Goal: Task Accomplishment & Management: Use online tool/utility

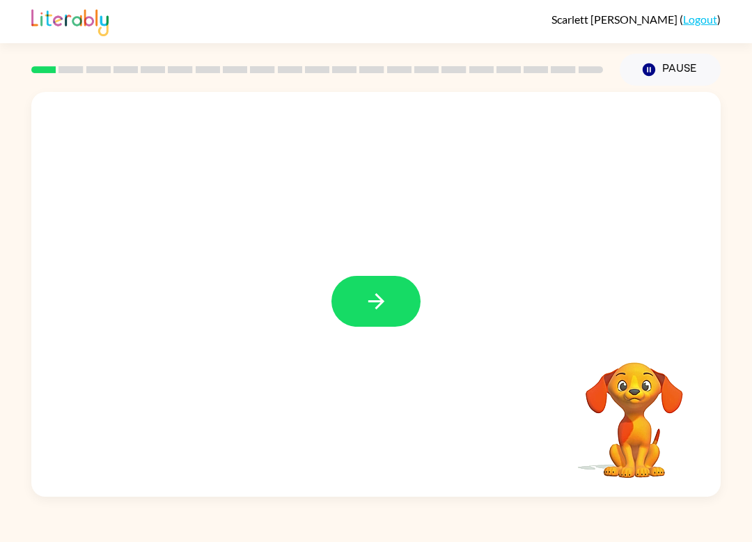
click at [389, 325] on button "button" at bounding box center [376, 301] width 89 height 51
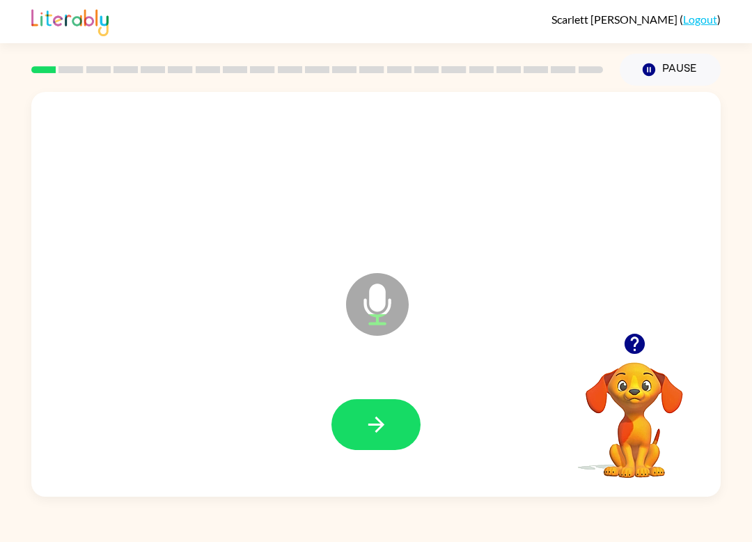
click at [392, 429] on button "button" at bounding box center [376, 424] width 89 height 51
click at [403, 447] on button "button" at bounding box center [376, 424] width 89 height 51
click at [387, 437] on icon "button" at bounding box center [376, 424] width 24 height 24
click at [379, 441] on button "button" at bounding box center [376, 424] width 89 height 51
click at [378, 421] on icon "button" at bounding box center [376, 425] width 16 height 16
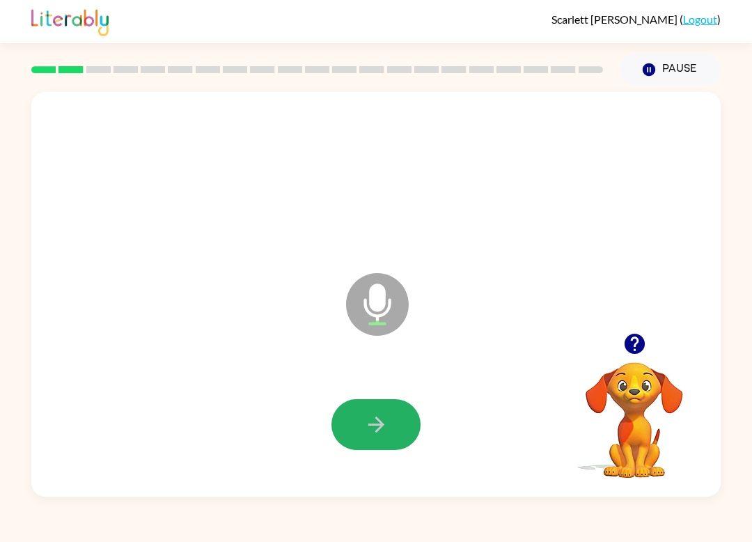
click at [385, 446] on button "button" at bounding box center [376, 424] width 89 height 51
click at [373, 415] on icon "button" at bounding box center [376, 424] width 24 height 24
click at [389, 419] on button "button" at bounding box center [376, 424] width 89 height 51
click at [374, 430] on icon "button" at bounding box center [376, 424] width 24 height 24
click at [386, 419] on icon "button" at bounding box center [376, 424] width 24 height 24
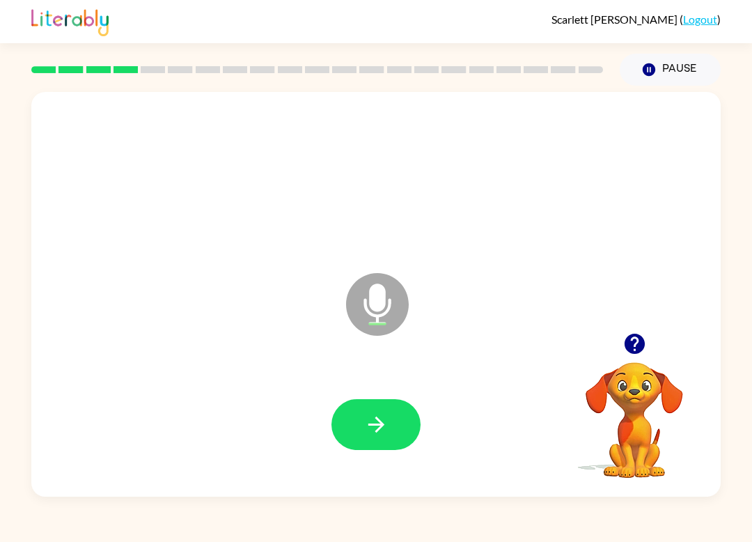
click at [389, 443] on button "button" at bounding box center [376, 424] width 89 height 51
click at [380, 405] on button "button" at bounding box center [376, 424] width 89 height 51
click at [369, 449] on button "button" at bounding box center [376, 424] width 89 height 51
click at [371, 415] on icon "button" at bounding box center [376, 424] width 24 height 24
click at [371, 428] on icon "button" at bounding box center [376, 424] width 24 height 24
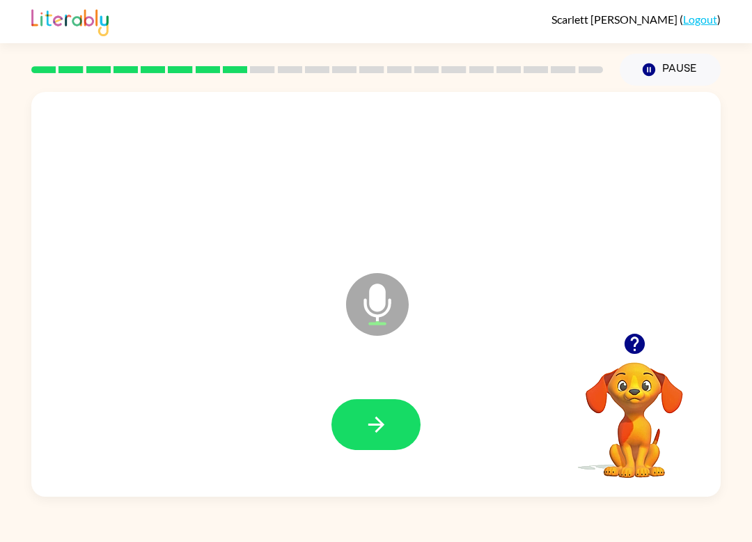
click at [380, 447] on button "button" at bounding box center [376, 424] width 89 height 51
click at [382, 448] on button "button" at bounding box center [376, 424] width 89 height 51
click at [390, 422] on button "button" at bounding box center [376, 424] width 89 height 51
click at [373, 435] on icon "button" at bounding box center [376, 424] width 24 height 24
click at [386, 427] on icon "button" at bounding box center [376, 424] width 24 height 24
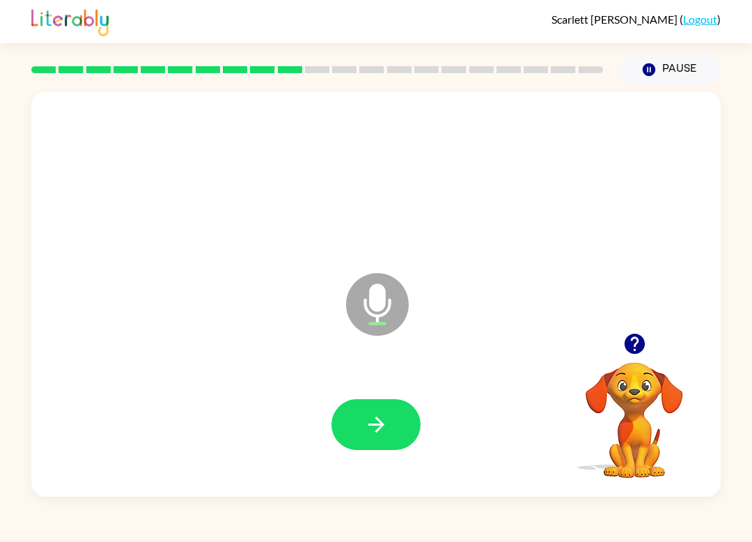
click at [379, 431] on icon "button" at bounding box center [376, 424] width 24 height 24
click at [370, 431] on icon "button" at bounding box center [376, 424] width 24 height 24
click at [380, 426] on icon "button" at bounding box center [376, 424] width 24 height 24
click at [392, 419] on button "button" at bounding box center [376, 424] width 89 height 51
click at [378, 419] on icon "button" at bounding box center [376, 424] width 24 height 24
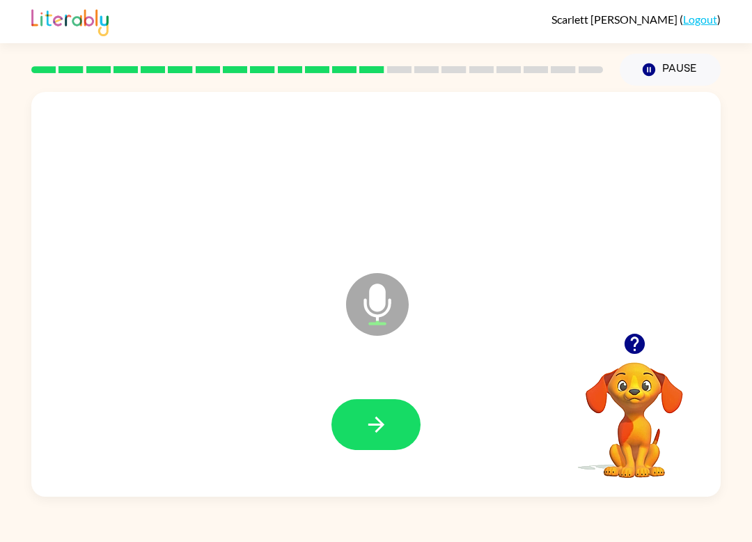
click at [368, 435] on icon "button" at bounding box center [376, 424] width 24 height 24
click at [382, 425] on icon "button" at bounding box center [376, 425] width 16 height 16
click at [385, 421] on icon "button" at bounding box center [376, 424] width 24 height 24
click at [378, 431] on icon "button" at bounding box center [376, 425] width 16 height 16
click at [394, 440] on button "button" at bounding box center [376, 424] width 89 height 51
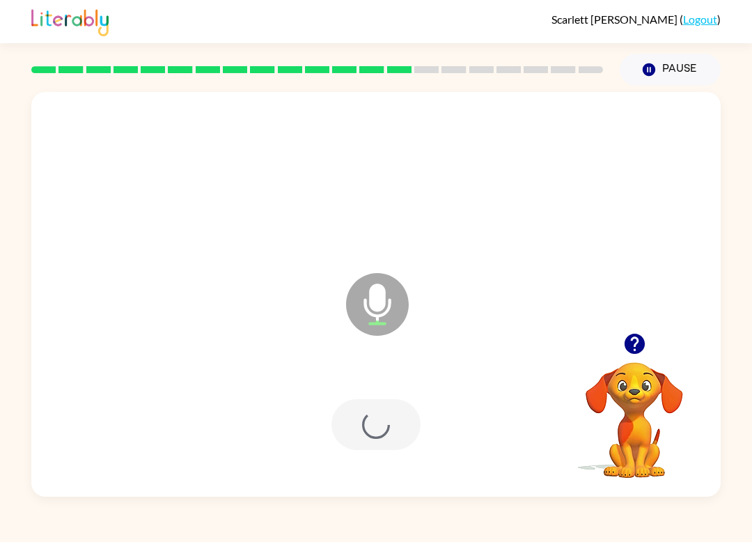
click at [394, 440] on div at bounding box center [376, 424] width 89 height 51
click at [375, 438] on button "button" at bounding box center [376, 424] width 89 height 51
click at [389, 424] on button "button" at bounding box center [376, 424] width 89 height 51
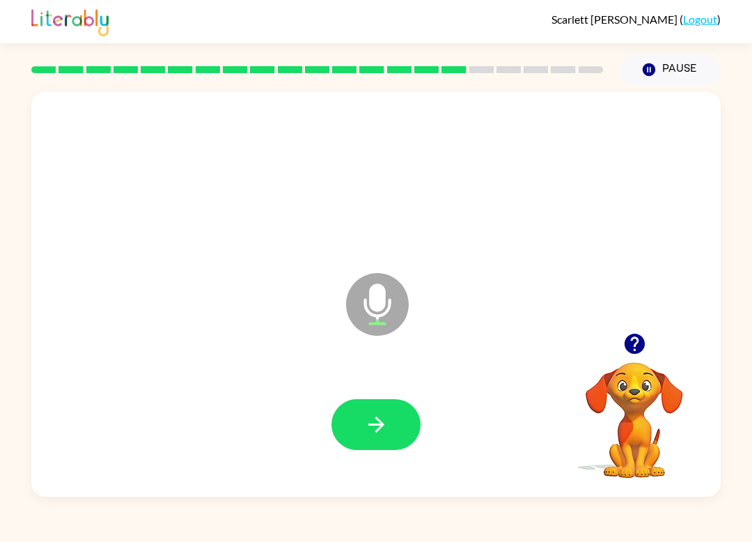
click at [378, 424] on icon "button" at bounding box center [376, 424] width 24 height 24
click at [405, 438] on button "button" at bounding box center [376, 424] width 89 height 51
click at [380, 445] on button "button" at bounding box center [376, 424] width 89 height 51
click at [374, 423] on icon "button" at bounding box center [376, 424] width 24 height 24
click at [369, 425] on icon "button" at bounding box center [376, 425] width 16 height 16
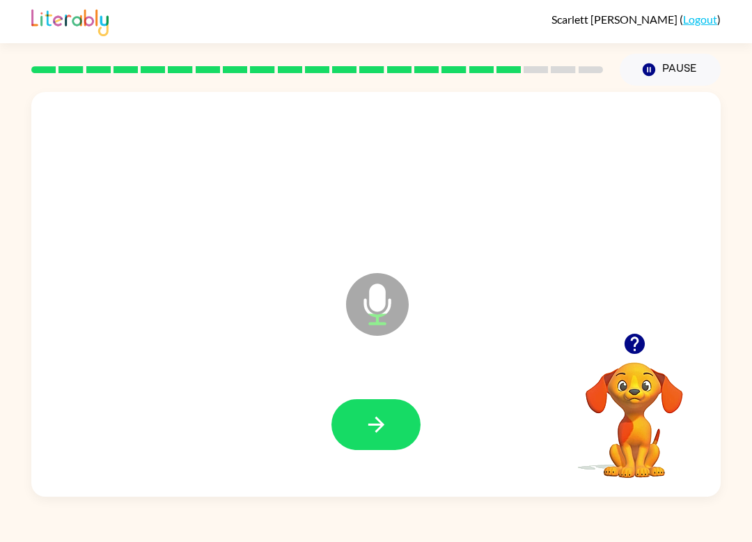
click at [387, 429] on icon "button" at bounding box center [376, 424] width 24 height 24
click at [377, 431] on icon "button" at bounding box center [376, 425] width 16 height 16
click at [378, 427] on icon "button" at bounding box center [376, 424] width 24 height 24
click at [380, 438] on button "button" at bounding box center [376, 424] width 89 height 51
click at [368, 431] on icon "button" at bounding box center [376, 424] width 24 height 24
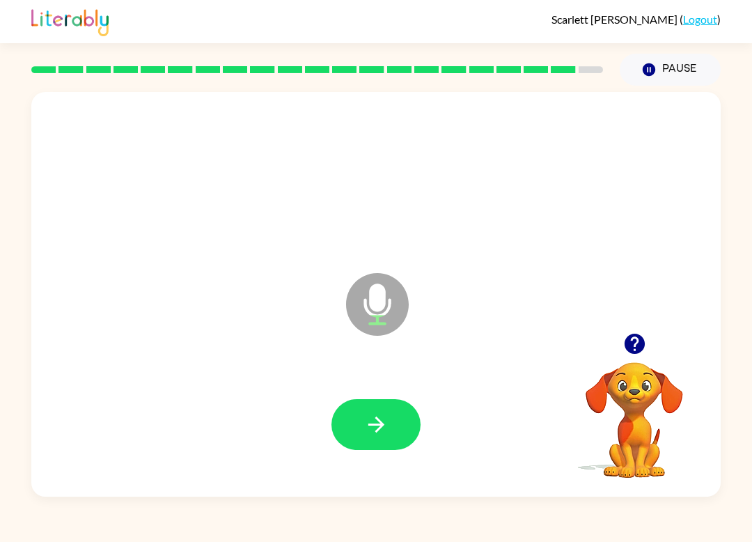
click at [380, 419] on icon "button" at bounding box center [376, 424] width 24 height 24
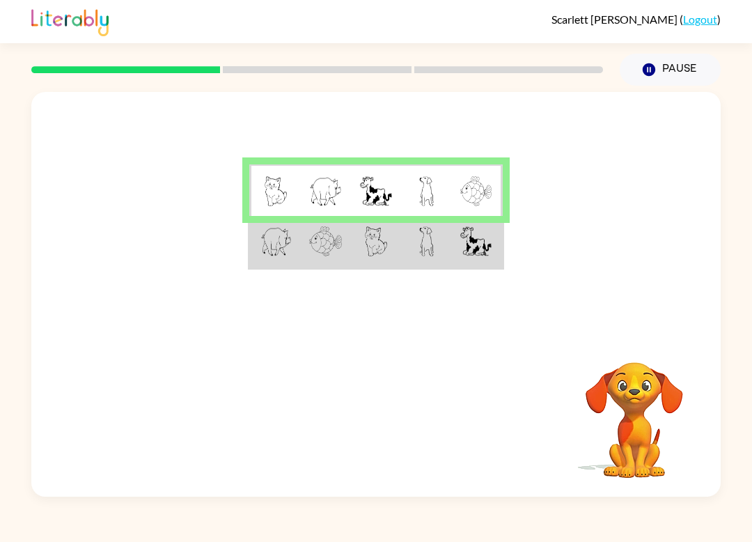
click at [360, 261] on td at bounding box center [376, 242] width 51 height 52
click at [312, 240] on img at bounding box center [325, 241] width 33 height 30
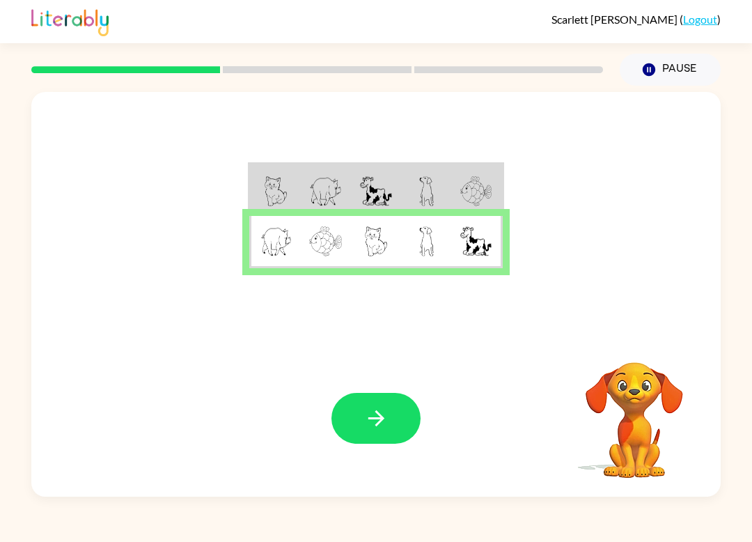
click at [374, 412] on icon "button" at bounding box center [376, 418] width 24 height 24
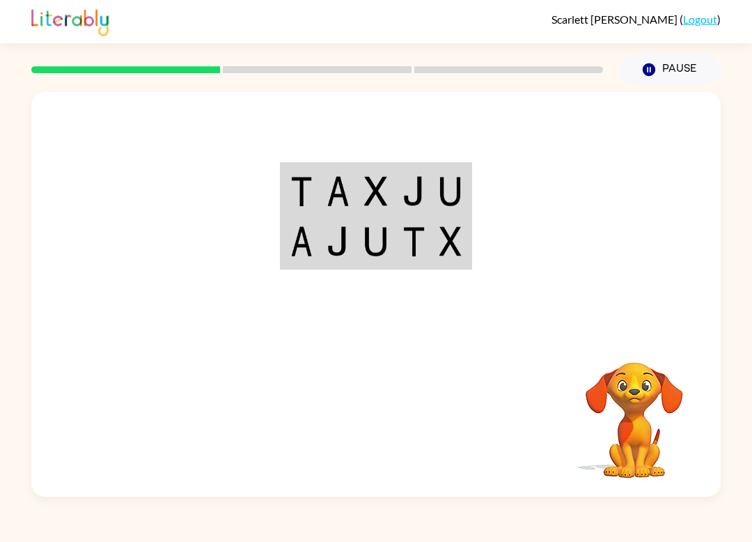
click at [91, 374] on div "Your browser must support playing .mp4 files to use Literably. Please try using…" at bounding box center [376, 418] width 690 height 157
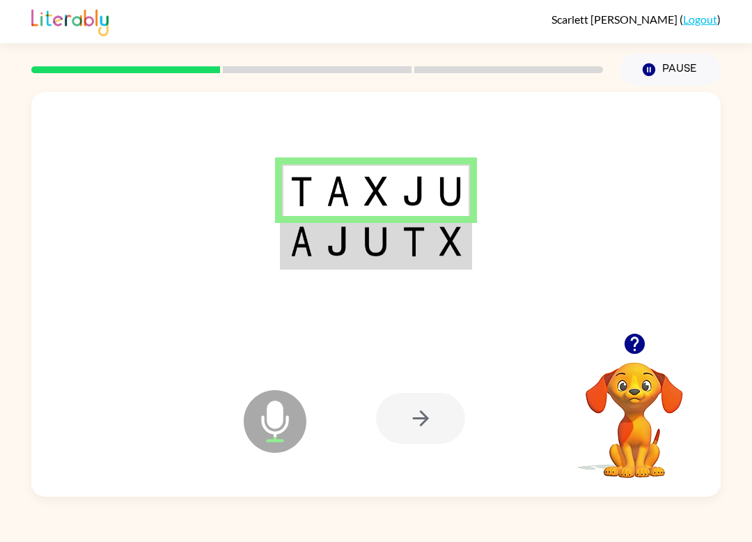
click at [380, 245] on img at bounding box center [375, 241] width 23 height 30
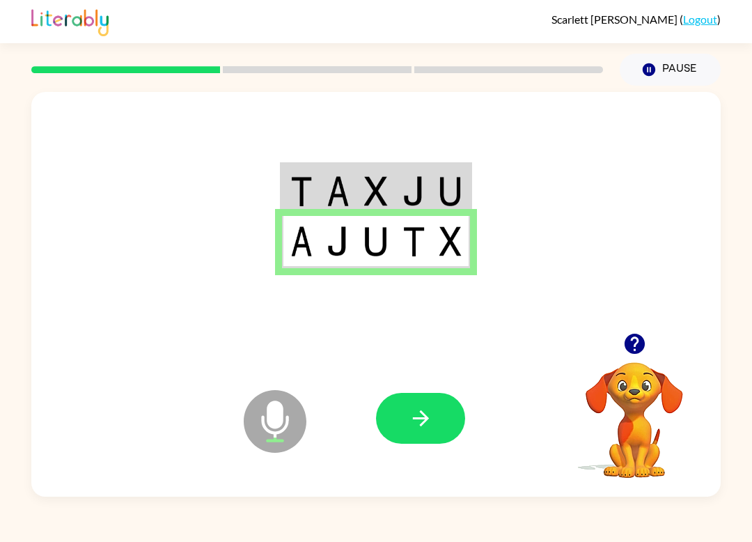
click at [435, 430] on button "button" at bounding box center [420, 418] width 89 height 51
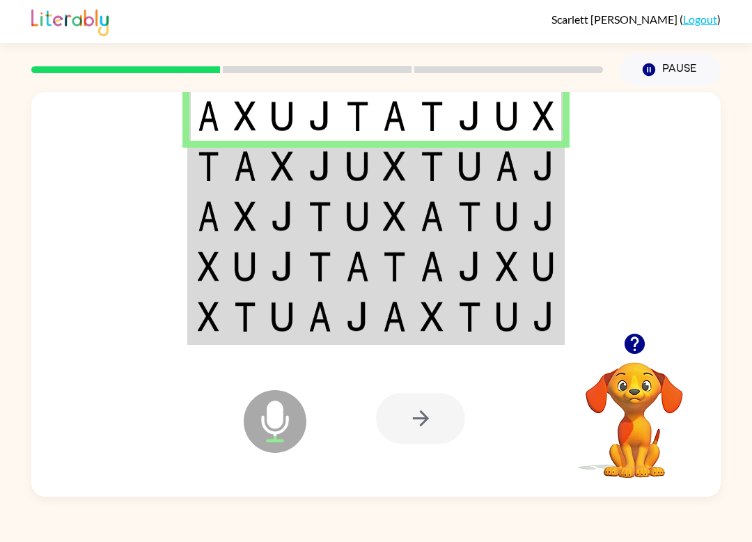
click at [254, 167] on img at bounding box center [245, 166] width 23 height 30
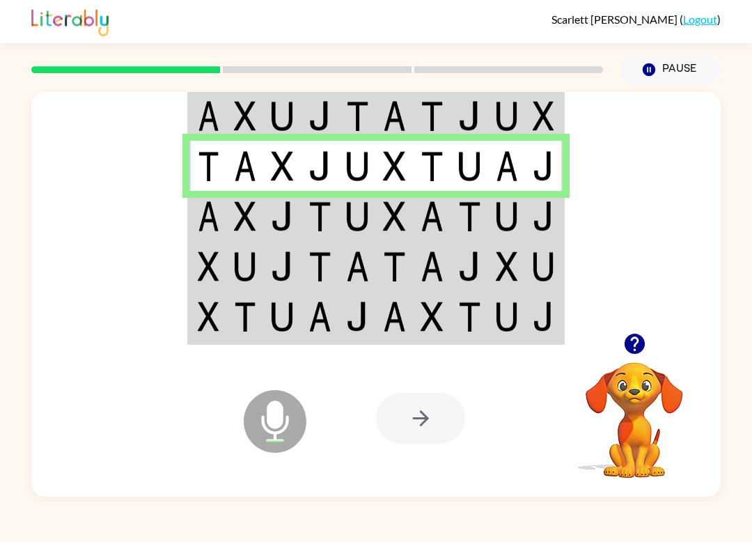
click at [294, 217] on img at bounding box center [282, 216] width 23 height 30
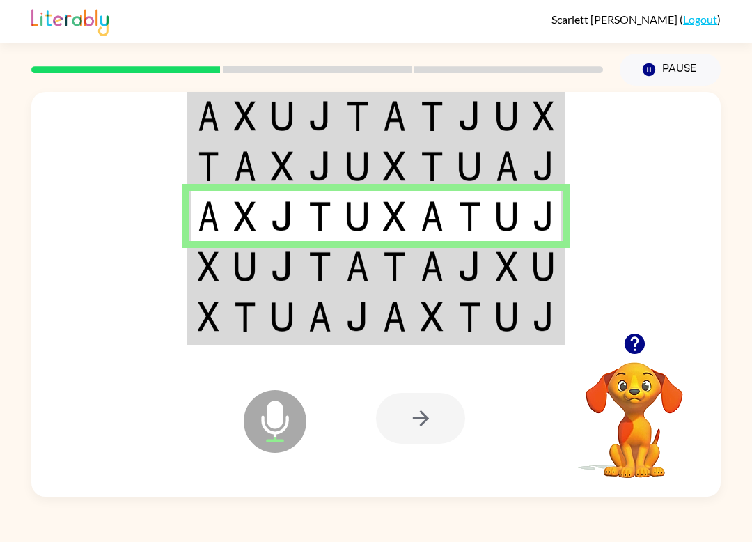
click at [265, 264] on td at bounding box center [283, 266] width 38 height 50
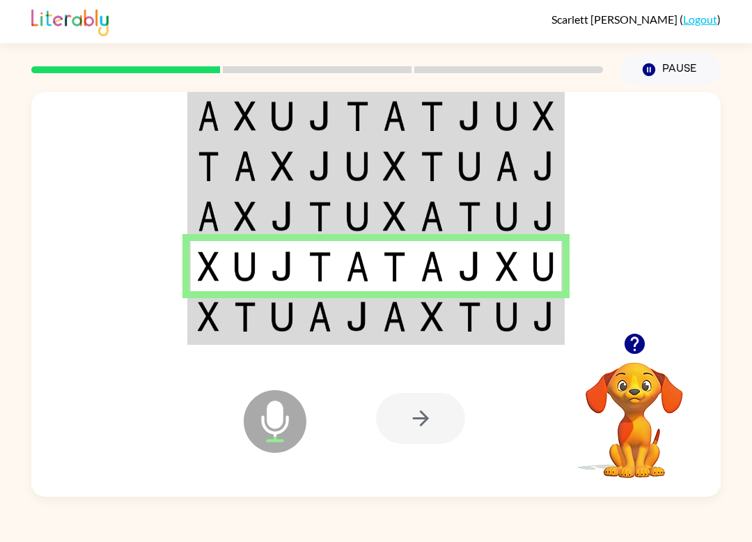
click at [330, 336] on td at bounding box center [321, 317] width 38 height 52
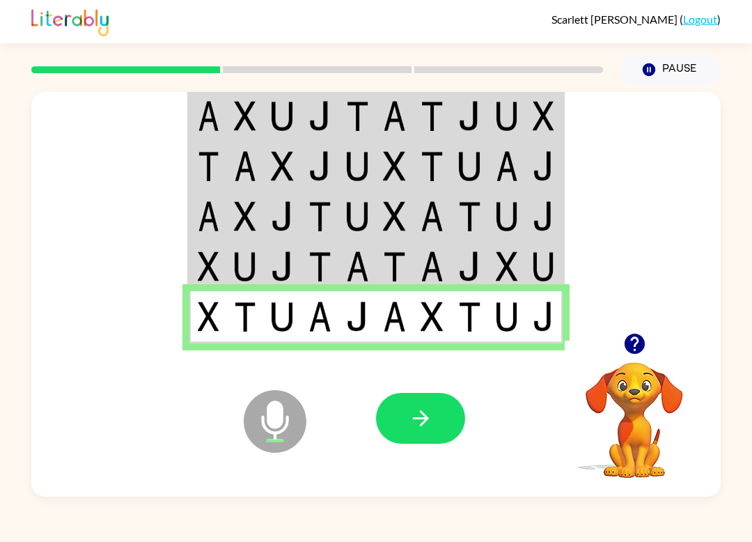
click at [429, 410] on icon "button" at bounding box center [421, 418] width 24 height 24
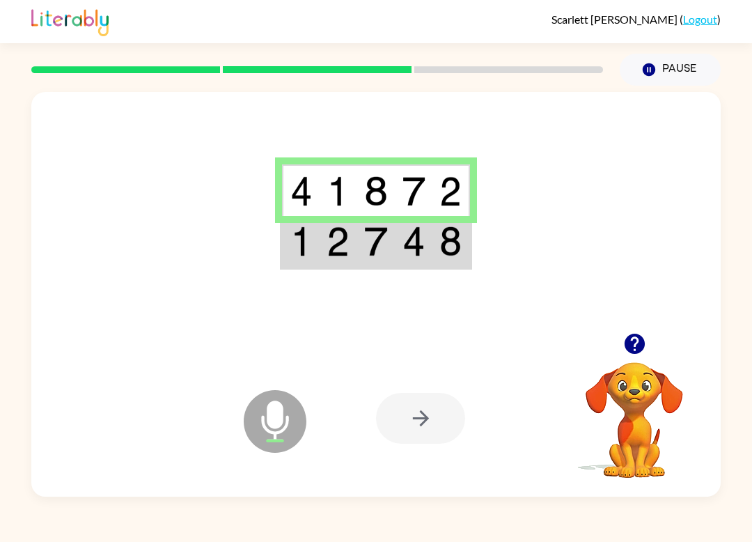
click at [412, 424] on div at bounding box center [420, 418] width 89 height 51
click at [366, 247] on img at bounding box center [375, 241] width 23 height 30
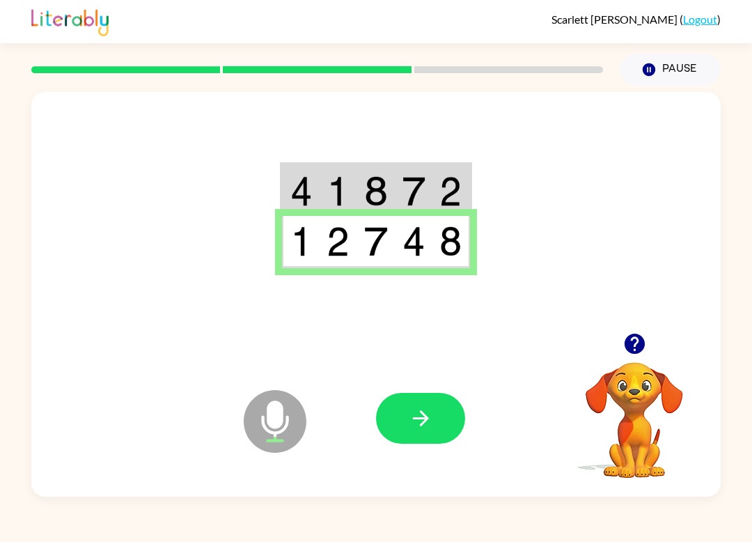
click at [429, 418] on icon "button" at bounding box center [421, 418] width 24 height 24
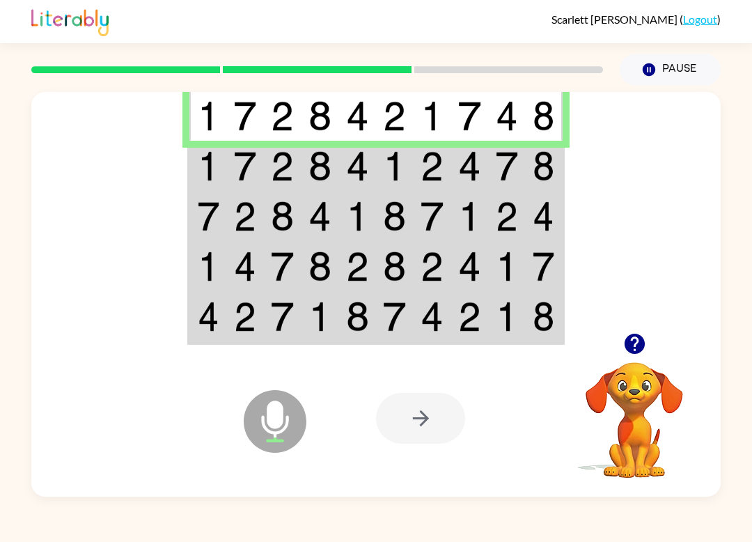
click at [311, 183] on td at bounding box center [321, 166] width 38 height 50
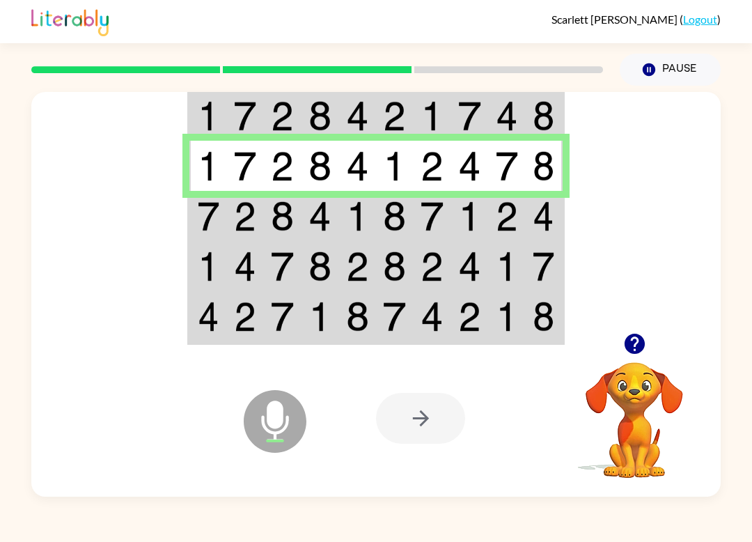
click at [314, 211] on img at bounding box center [320, 216] width 23 height 30
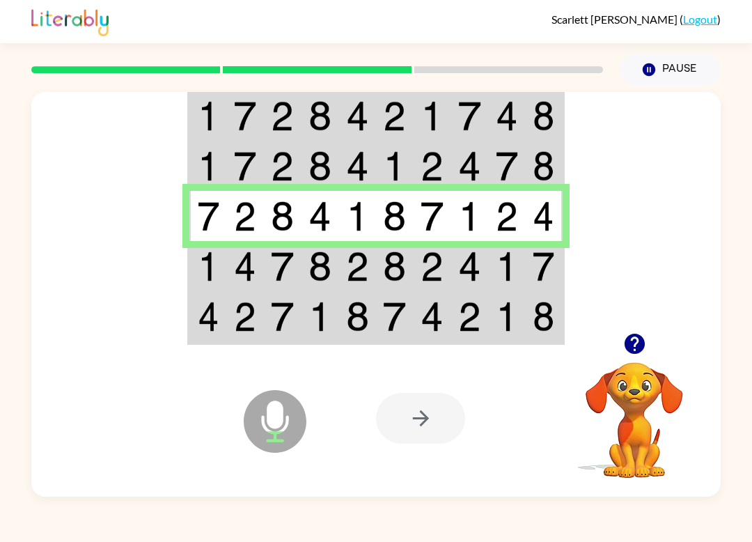
click at [284, 267] on img at bounding box center [282, 267] width 23 height 30
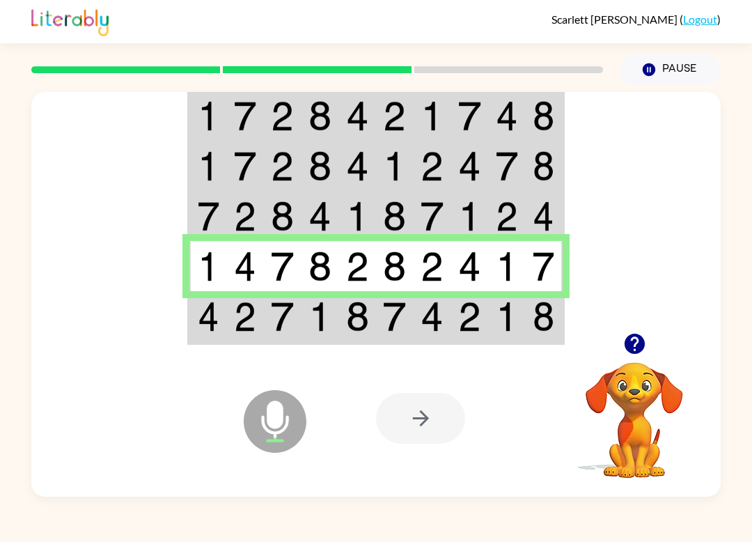
click at [340, 318] on td at bounding box center [358, 317] width 38 height 52
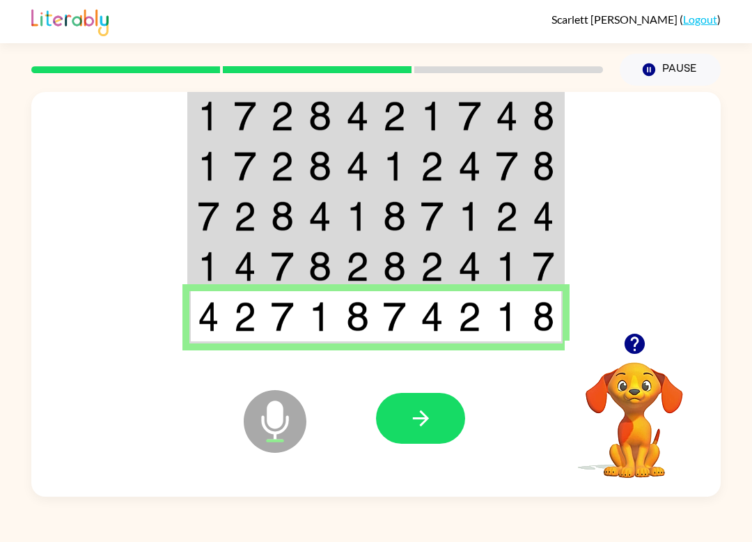
click at [417, 410] on icon "button" at bounding box center [421, 418] width 24 height 24
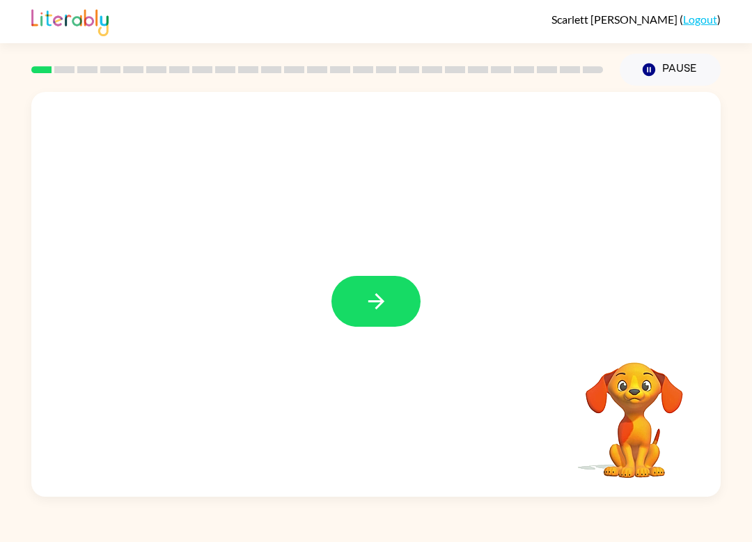
click at [409, 310] on button "button" at bounding box center [376, 301] width 89 height 51
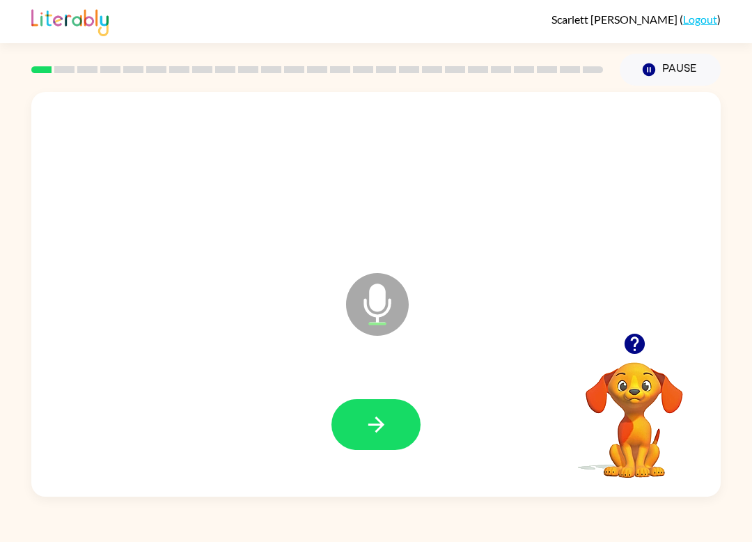
click at [382, 426] on icon "button" at bounding box center [376, 425] width 16 height 16
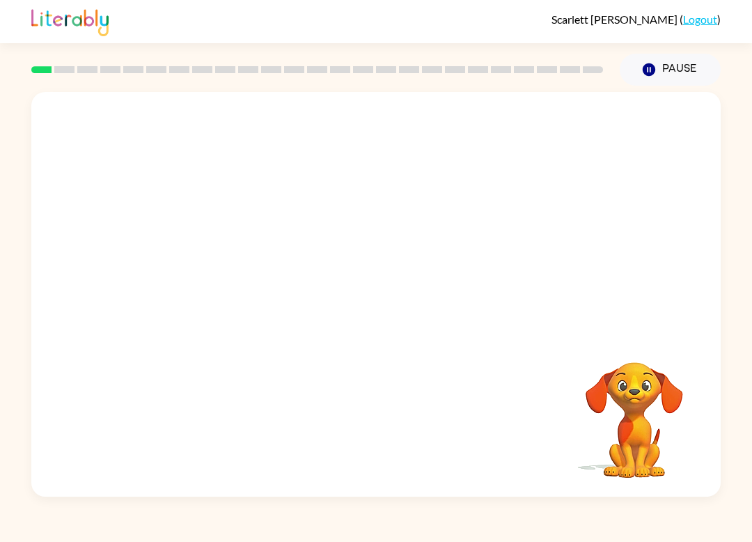
click at [634, 424] on video "Your browser must support playing .mp4 files to use Literably. Please try using…" at bounding box center [634, 410] width 139 height 139
click at [672, 73] on button "Pause Pause" at bounding box center [670, 70] width 101 height 32
click at [686, 75] on button "Pause Pause" at bounding box center [670, 70] width 101 height 32
click at [685, 72] on button "Pause Pause" at bounding box center [670, 70] width 101 height 32
click at [685, 79] on button "Pause Pause" at bounding box center [670, 70] width 101 height 32
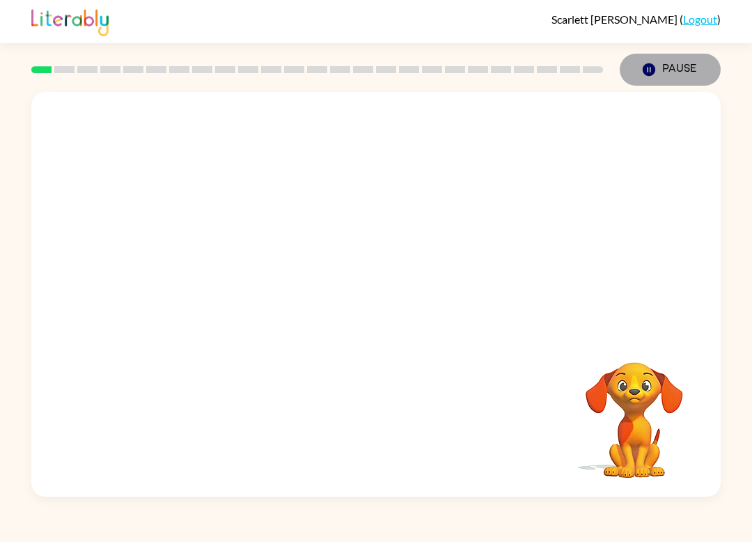
click at [693, 67] on button "Pause Pause" at bounding box center [670, 70] width 101 height 32
click at [689, 69] on button "Pause Pause" at bounding box center [670, 70] width 101 height 32
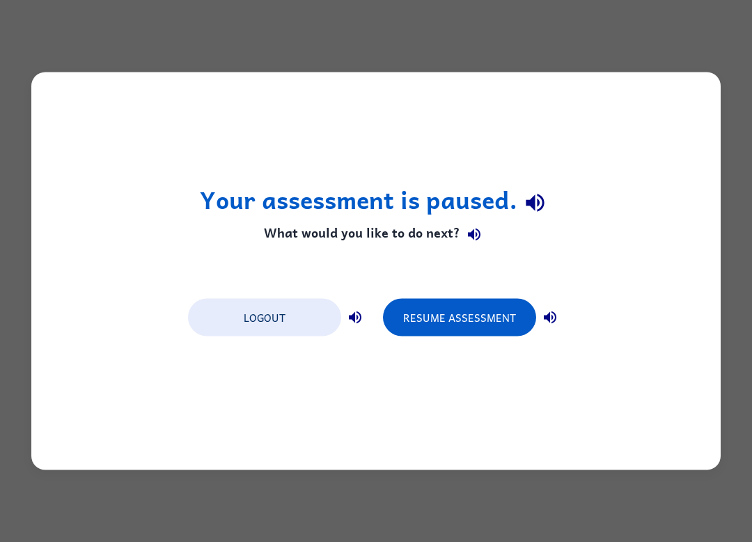
click at [468, 323] on button "Resume Assessment" at bounding box center [459, 318] width 153 height 38
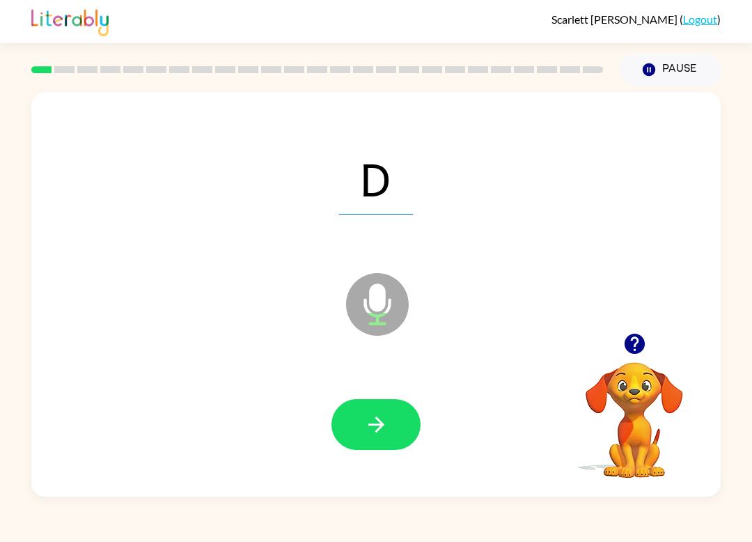
click at [378, 420] on icon "button" at bounding box center [376, 425] width 16 height 16
click at [382, 434] on icon "button" at bounding box center [376, 424] width 24 height 24
click at [398, 412] on button "button" at bounding box center [376, 424] width 89 height 51
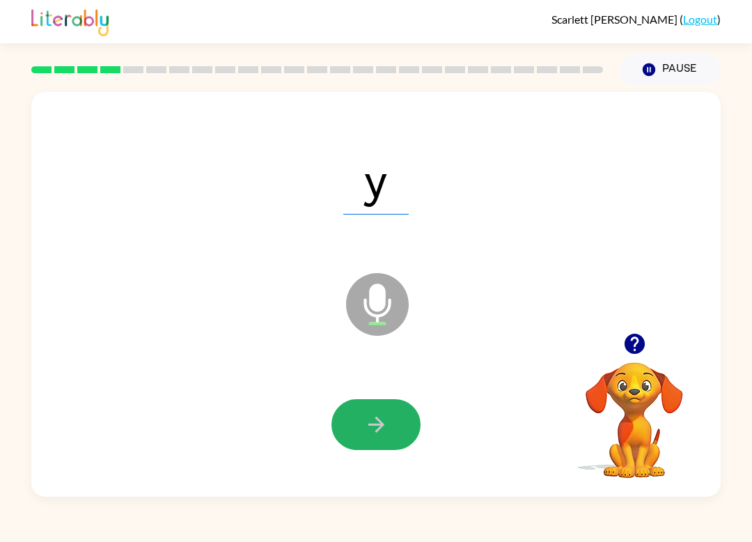
click at [387, 426] on icon "button" at bounding box center [376, 424] width 24 height 24
click at [399, 430] on button "button" at bounding box center [376, 424] width 89 height 51
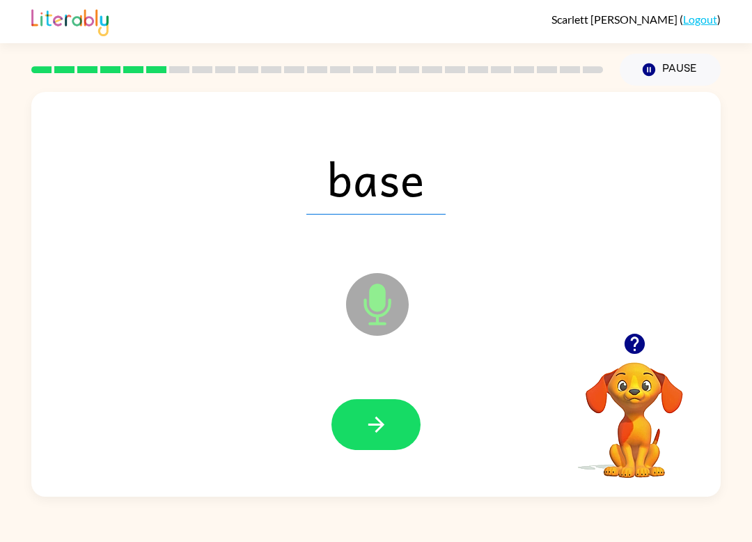
click at [386, 435] on icon "button" at bounding box center [376, 424] width 24 height 24
click at [387, 425] on icon "button" at bounding box center [376, 424] width 24 height 24
click at [397, 424] on button "button" at bounding box center [376, 424] width 89 height 51
click at [382, 435] on icon "button" at bounding box center [376, 424] width 24 height 24
click at [393, 441] on button "button" at bounding box center [376, 424] width 89 height 51
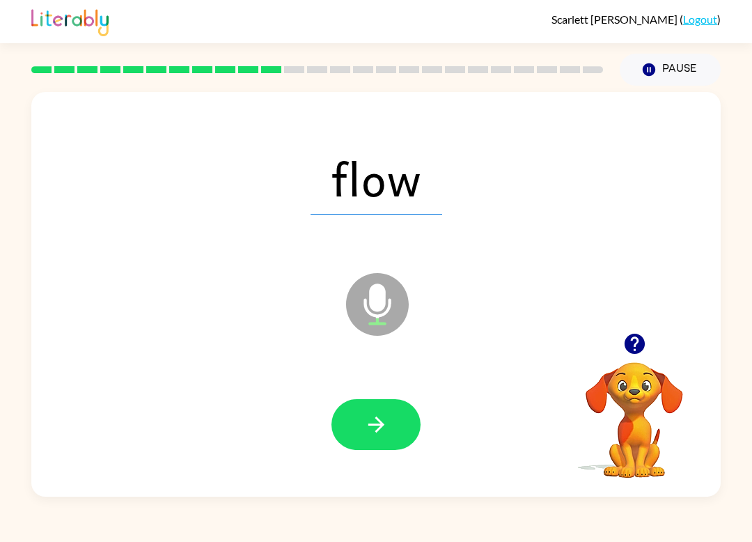
click at [392, 447] on button "button" at bounding box center [376, 424] width 89 height 51
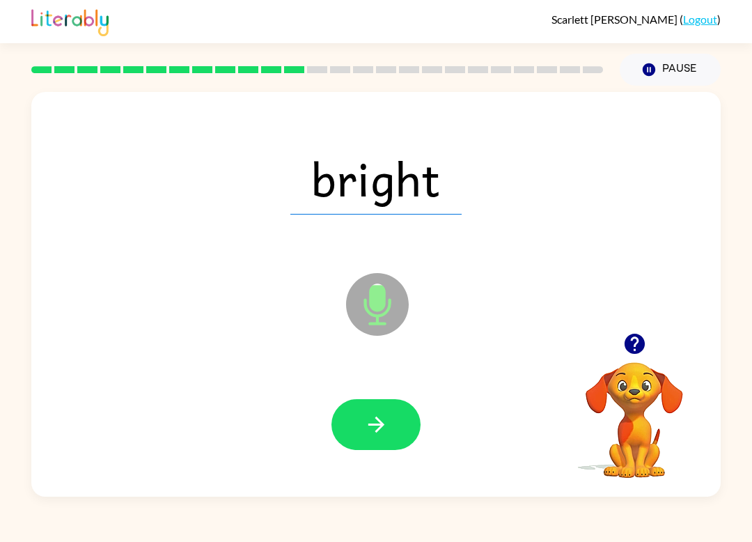
click at [397, 442] on button "button" at bounding box center [376, 424] width 89 height 51
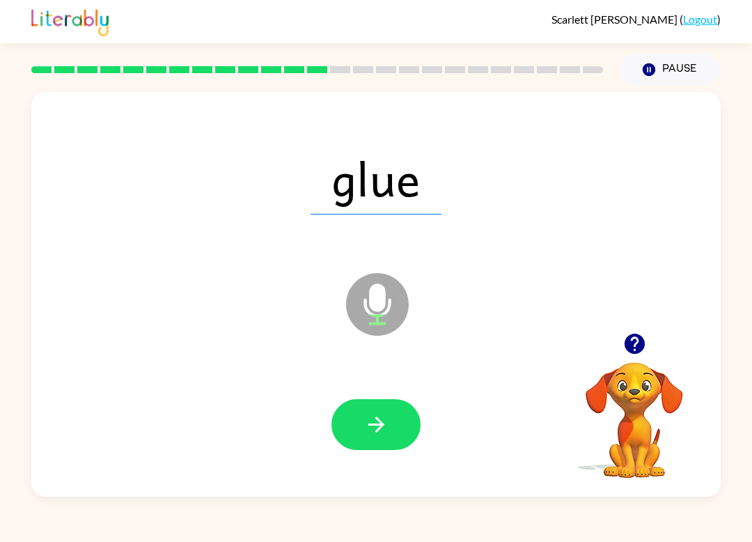
click at [389, 416] on button "button" at bounding box center [376, 424] width 89 height 51
click at [387, 432] on icon "button" at bounding box center [376, 424] width 24 height 24
click at [387, 417] on icon "button" at bounding box center [376, 424] width 24 height 24
click at [398, 437] on button "button" at bounding box center [376, 424] width 89 height 51
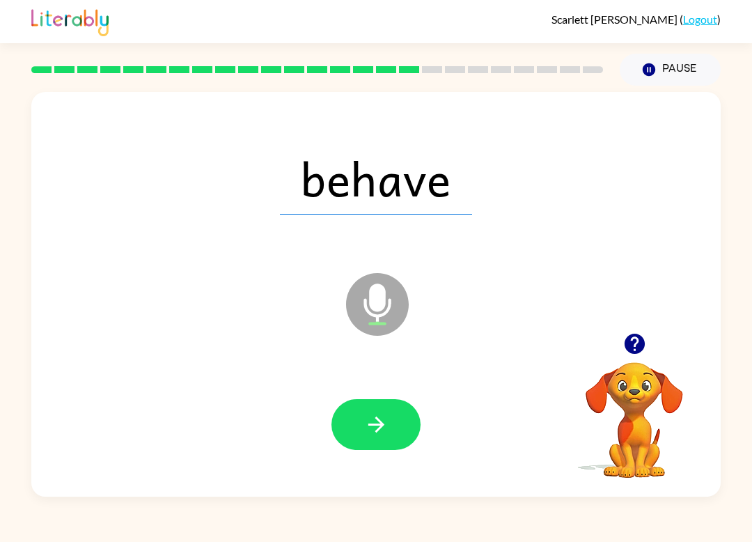
click at [376, 422] on icon "button" at bounding box center [376, 424] width 24 height 24
click at [402, 431] on button "button" at bounding box center [376, 424] width 89 height 51
click at [382, 424] on icon "button" at bounding box center [376, 425] width 16 height 16
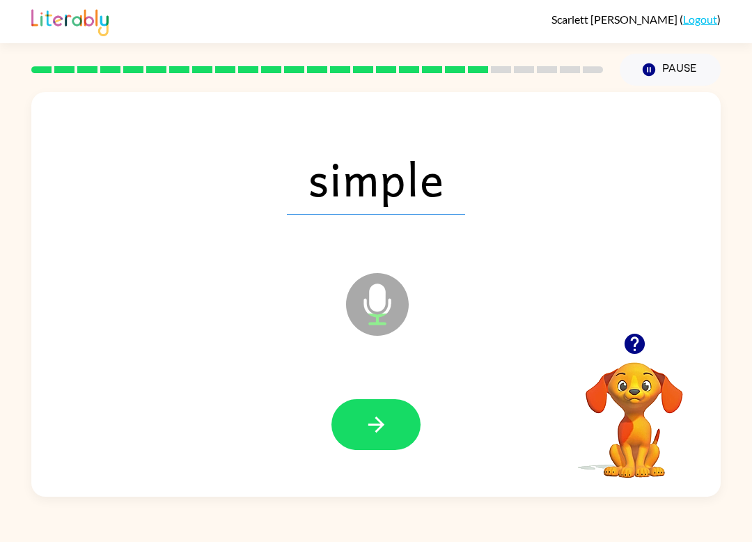
click at [384, 428] on icon "button" at bounding box center [376, 424] width 24 height 24
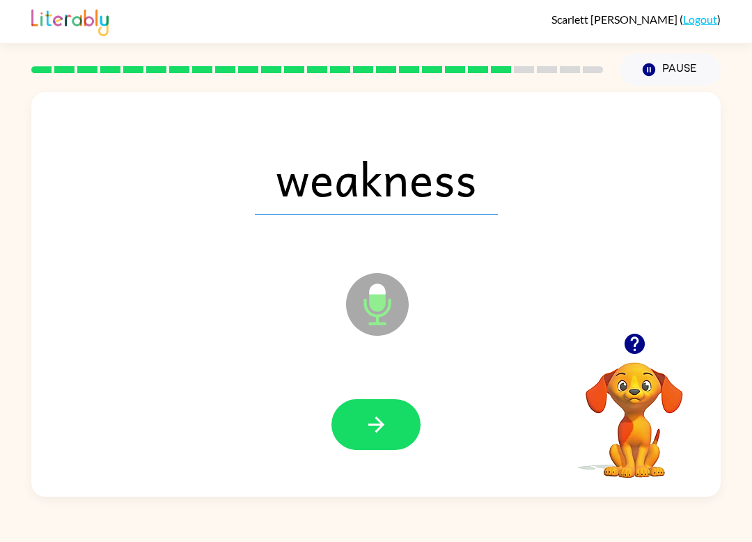
click at [384, 431] on icon "button" at bounding box center [376, 424] width 24 height 24
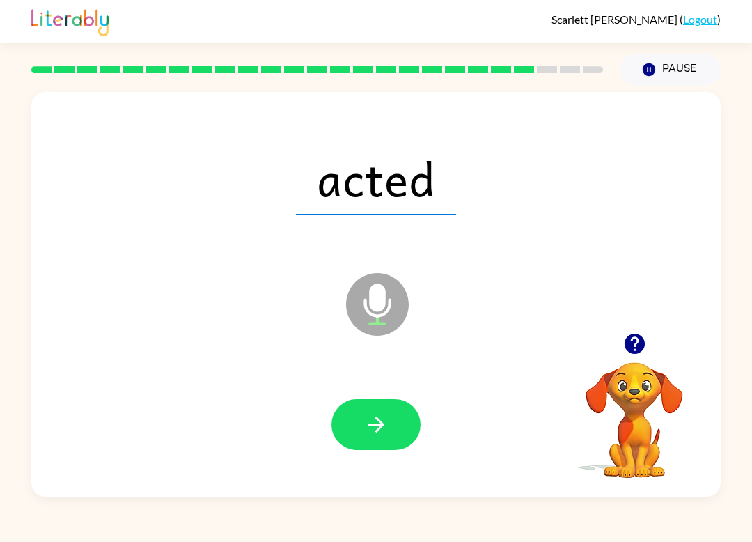
click at [394, 422] on button "button" at bounding box center [376, 424] width 89 height 51
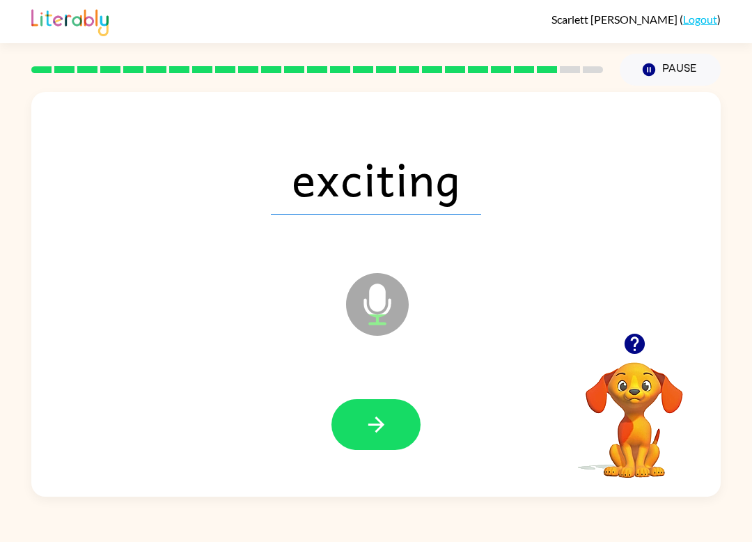
click at [387, 422] on icon "button" at bounding box center [376, 424] width 24 height 24
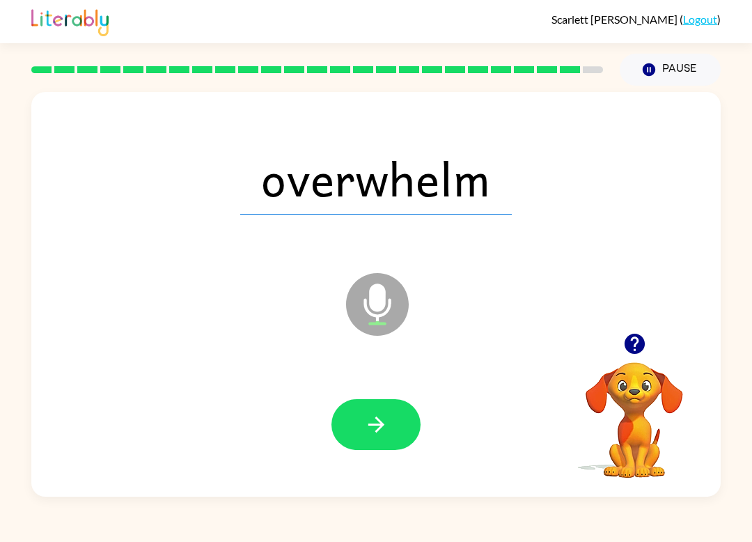
click at [389, 427] on button "button" at bounding box center [376, 424] width 89 height 51
